Goal: Task Accomplishment & Management: Manage account settings

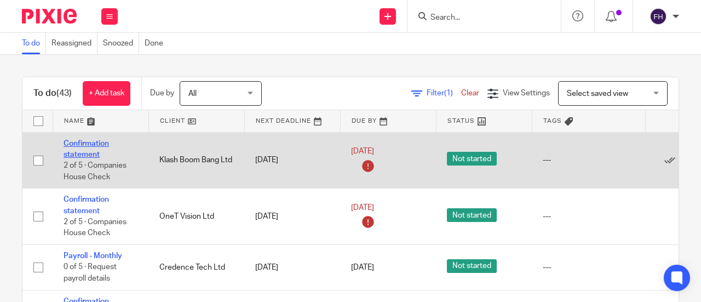
click at [89, 143] on link "Confirmation statement" at bounding box center [86, 149] width 45 height 19
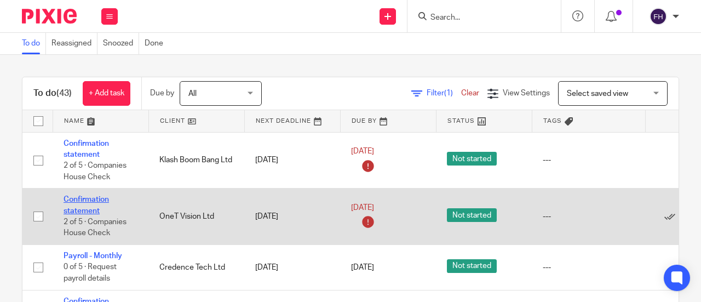
click at [98, 198] on link "Confirmation statement" at bounding box center [86, 205] width 45 height 19
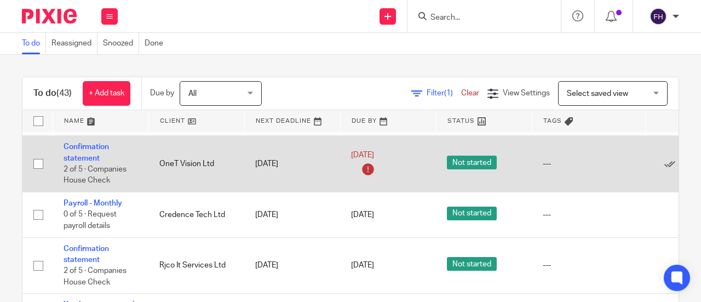
scroll to position [54, 0]
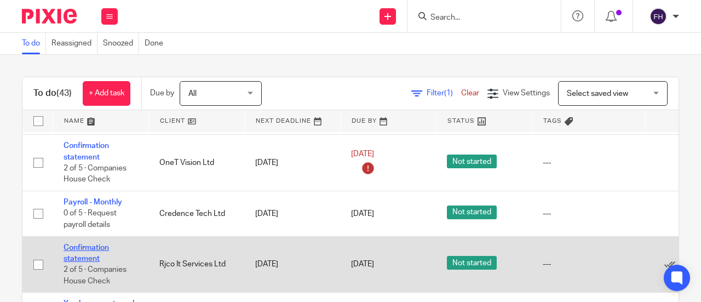
click at [88, 247] on link "Confirmation statement" at bounding box center [86, 253] width 45 height 19
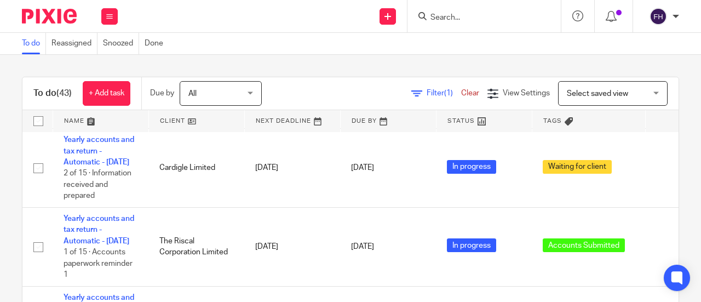
scroll to position [191, 0]
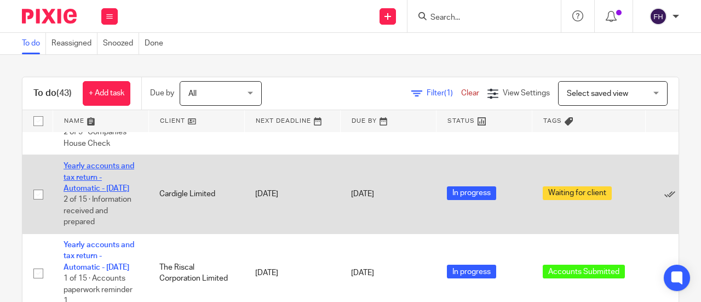
click at [104, 164] on link "Yearly accounts and tax return - Automatic - December 2024" at bounding box center [99, 177] width 71 height 30
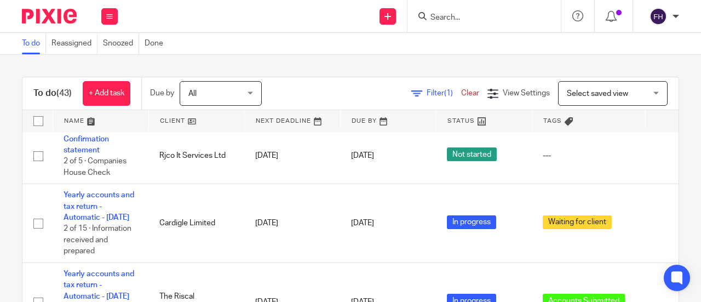
scroll to position [0, 0]
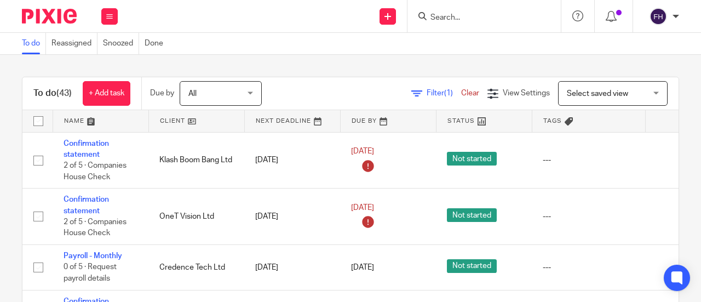
click at [281, 57] on div "To do (43) + Add task Due by All All Today Tomorrow This week Next week This mo…" at bounding box center [350, 178] width 701 height 247
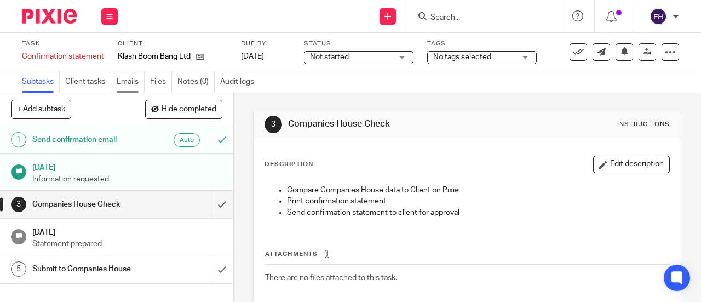
click at [127, 83] on link "Emails" at bounding box center [131, 81] width 28 height 21
click at [130, 85] on link "Emails" at bounding box center [131, 81] width 28 height 21
click at [123, 86] on link "Emails" at bounding box center [131, 81] width 28 height 21
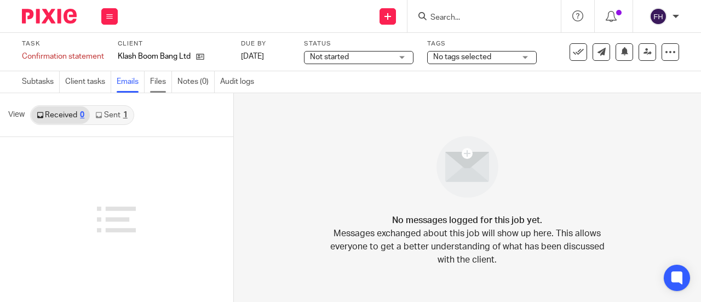
click at [157, 81] on link "Files" at bounding box center [161, 81] width 22 height 21
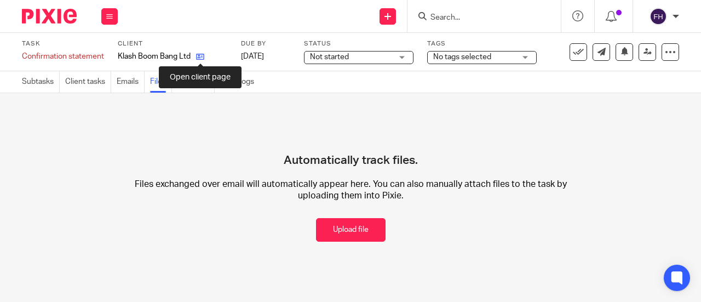
click at [201, 56] on icon at bounding box center [200, 57] width 8 height 8
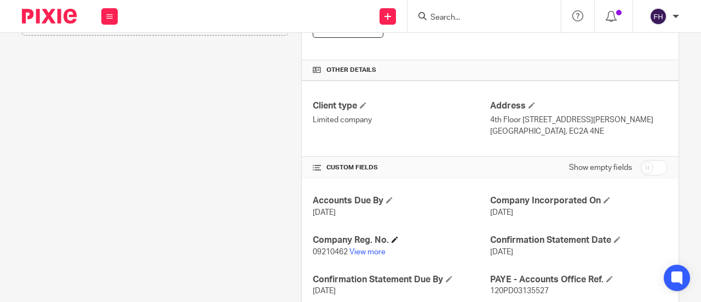
scroll to position [321, 0]
click at [368, 250] on link "View more" at bounding box center [368, 252] width 36 height 8
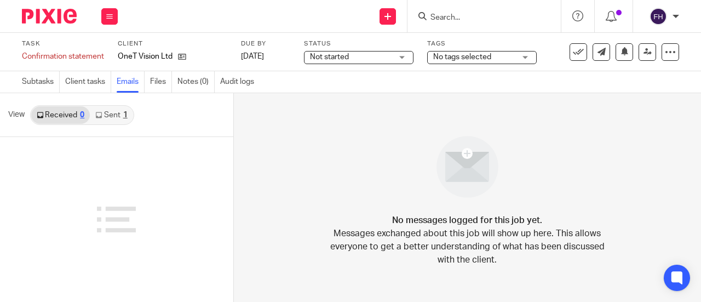
click at [181, 55] on icon at bounding box center [182, 57] width 8 height 8
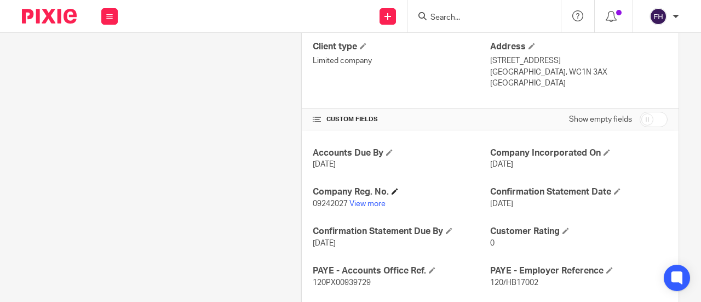
scroll to position [380, 0]
click at [364, 199] on link "View more" at bounding box center [368, 203] width 36 height 8
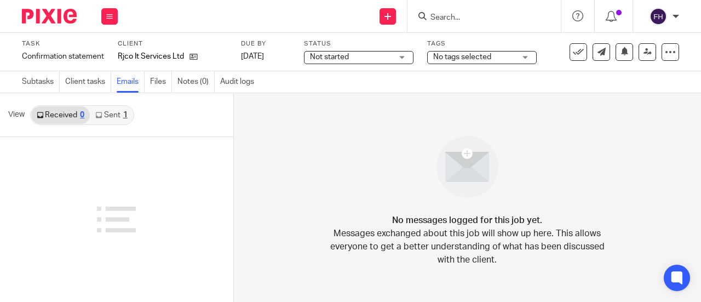
click at [194, 56] on icon at bounding box center [194, 57] width 8 height 8
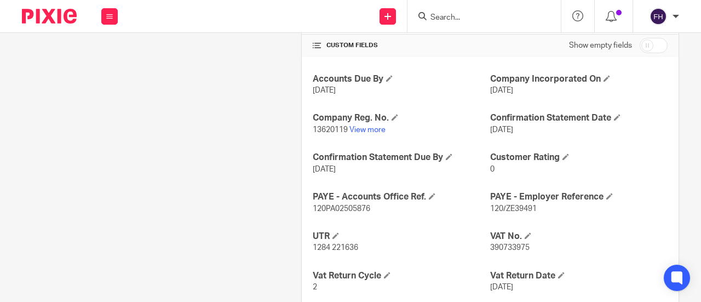
scroll to position [464, 0]
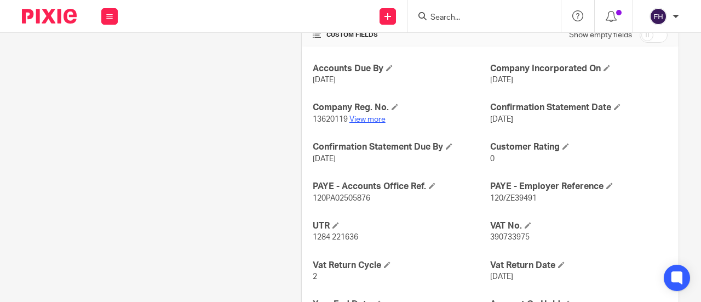
click at [355, 117] on link "View more" at bounding box center [368, 120] width 36 height 8
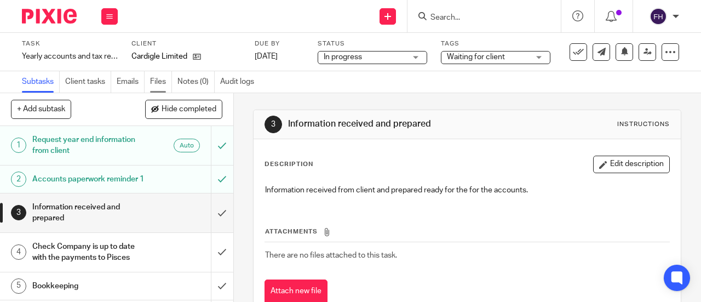
click at [156, 84] on link "Files" at bounding box center [161, 81] width 22 height 21
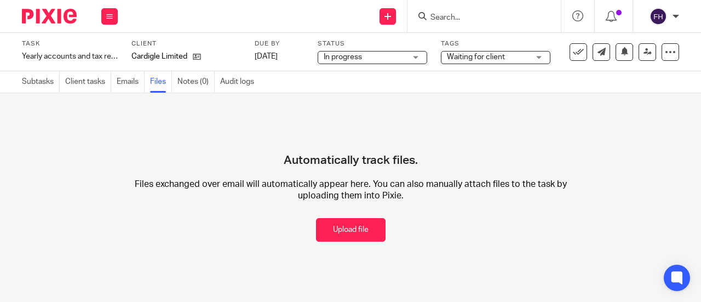
click at [123, 85] on link "Emails" at bounding box center [131, 81] width 28 height 21
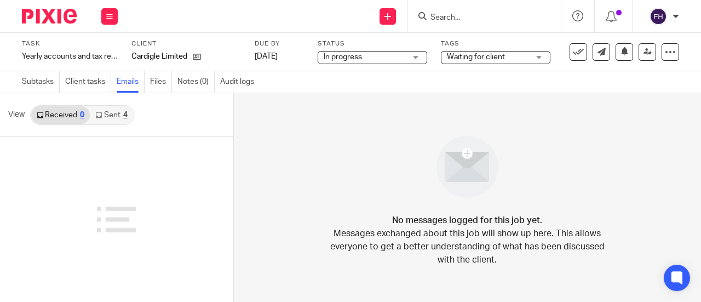
click at [100, 112] on icon at bounding box center [98, 115] width 7 height 7
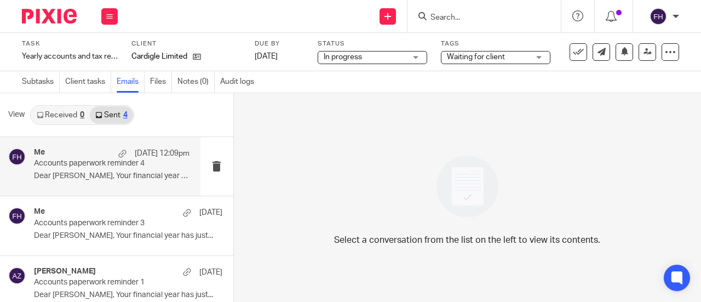
click at [88, 175] on p "Dear [PERSON_NAME], Your financial year has just..." at bounding box center [112, 176] width 156 height 9
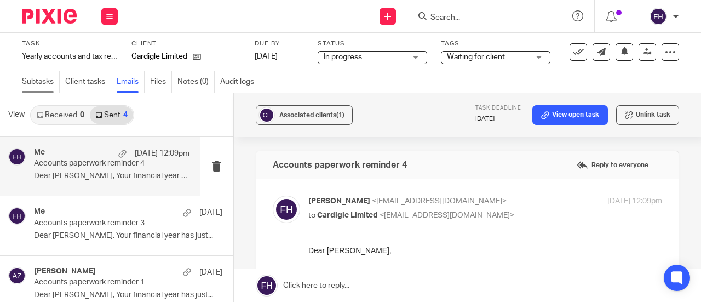
click at [32, 81] on link "Subtasks" at bounding box center [41, 81] width 38 height 21
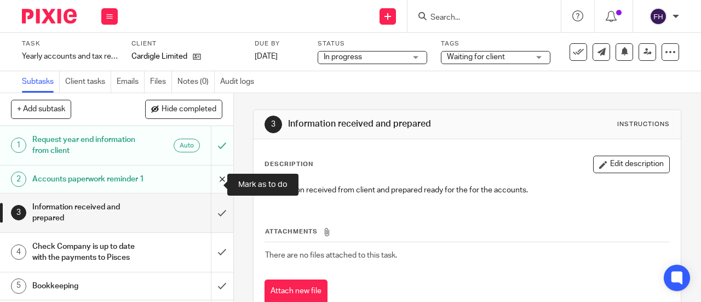
click at [209, 182] on input "submit" at bounding box center [116, 178] width 233 height 27
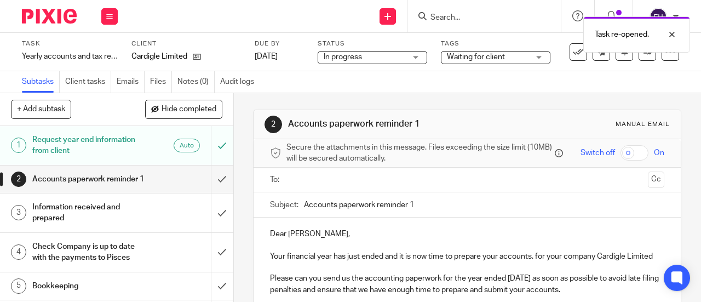
click at [432, 211] on input "Accounts paperwork reminder 1" at bounding box center [484, 204] width 361 height 25
type input "Accounts paperwork reminder 5"
click at [390, 186] on input "text" at bounding box center [466, 180] width 353 height 13
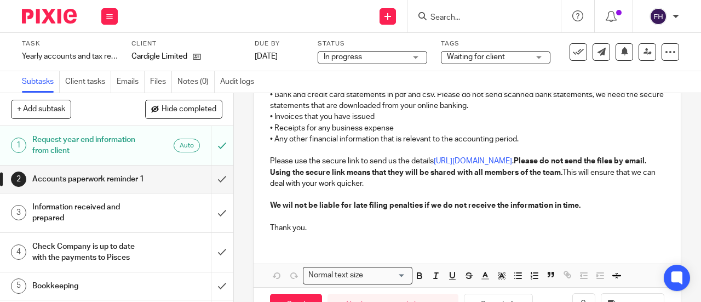
scroll to position [304, 0]
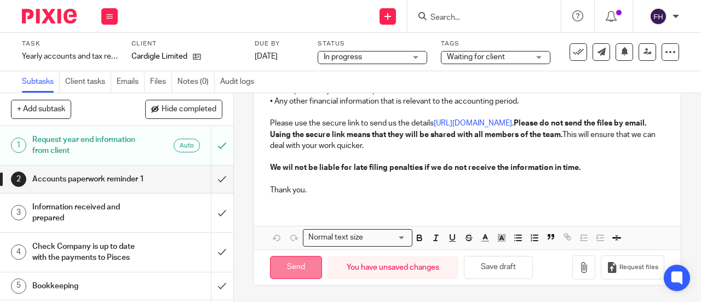
click at [301, 261] on input "Send" at bounding box center [296, 268] width 52 height 24
type input "Sent"
